Goal: Task Accomplishment & Management: Use online tool/utility

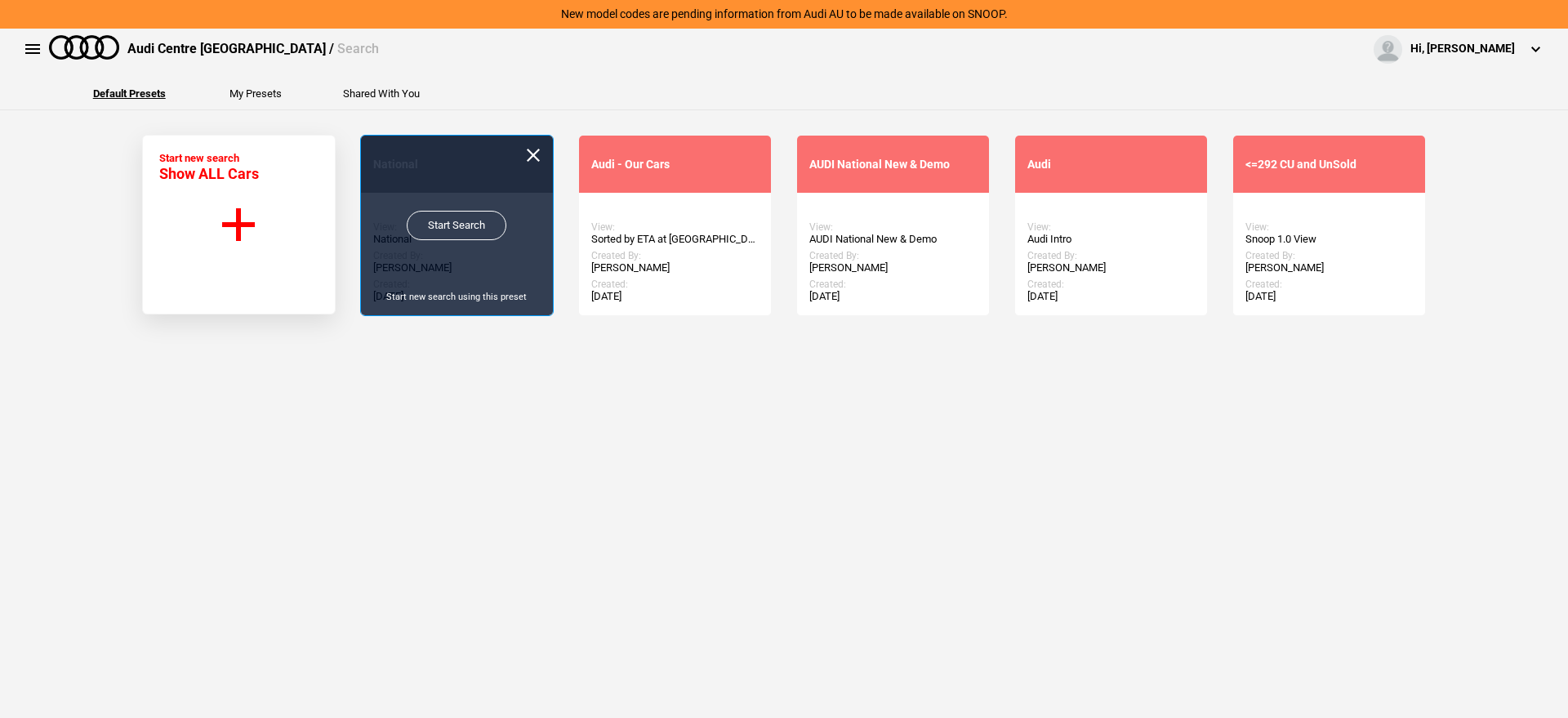
click at [452, 237] on link "Start Search" at bounding box center [456, 225] width 100 height 29
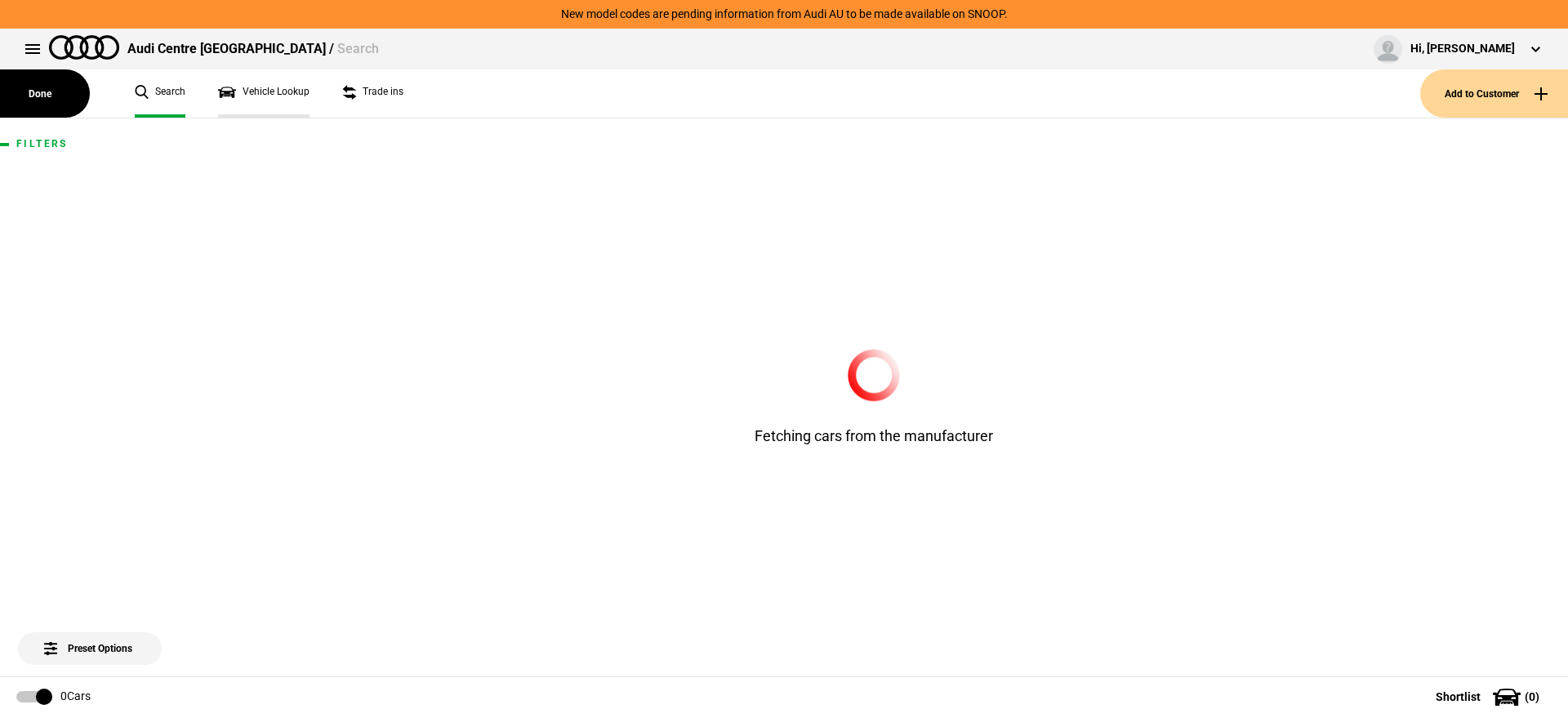
click at [274, 105] on link "Vehicle Lookup" at bounding box center [264, 93] width 91 height 48
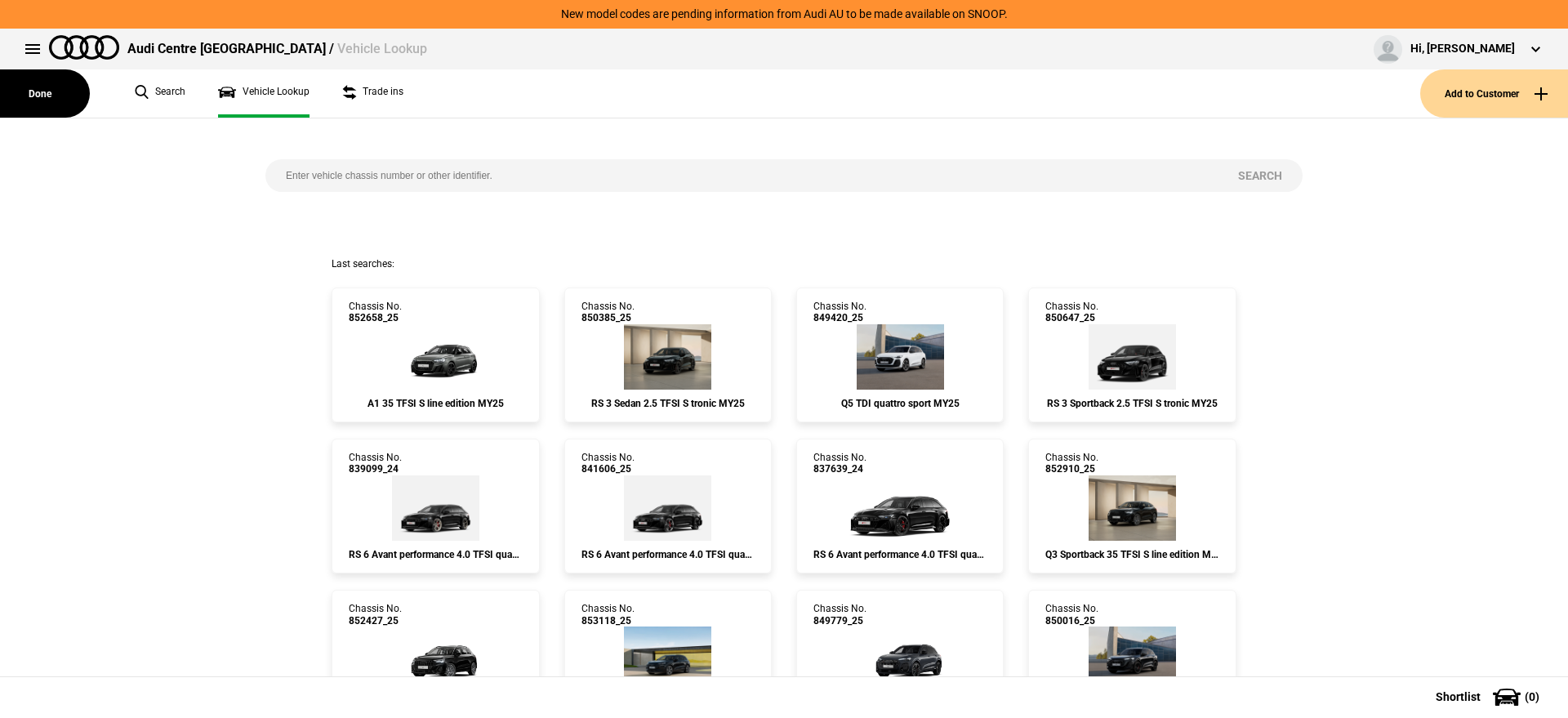
click at [339, 165] on input "search" at bounding box center [741, 176] width 952 height 32
type input "851889"
